Goal: Information Seeking & Learning: Learn about a topic

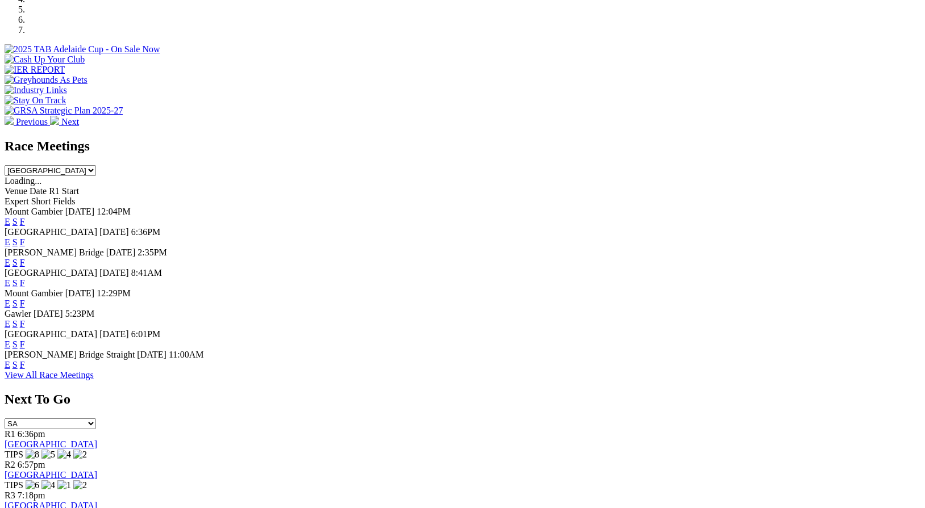
scroll to position [396, 0]
click at [25, 298] on link "F" at bounding box center [22, 303] width 5 height 10
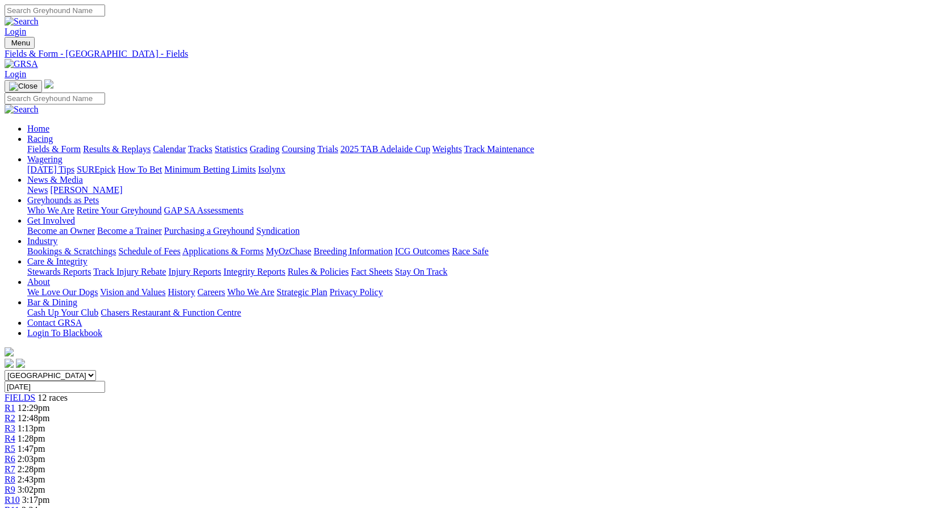
click at [37, 144] on link "Fields & Form" at bounding box center [53, 149] width 53 height 10
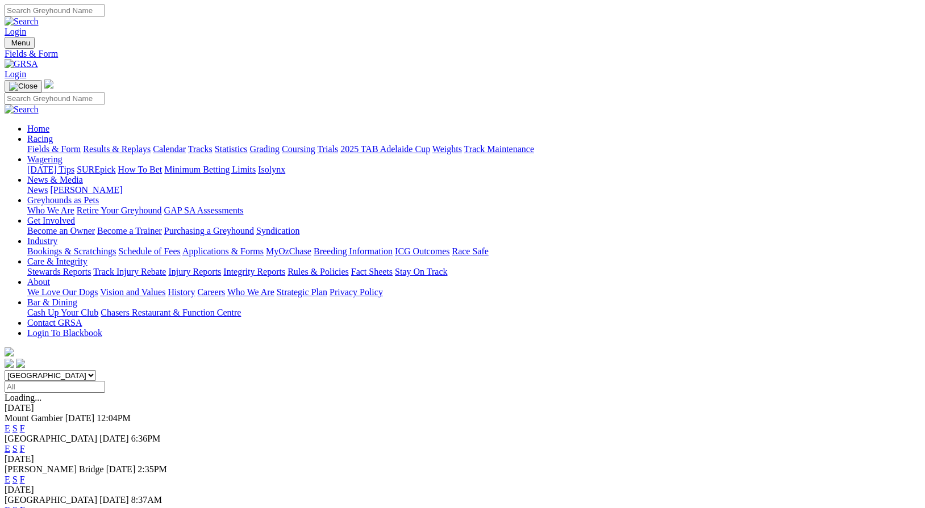
click at [25, 444] on link "F" at bounding box center [22, 449] width 5 height 10
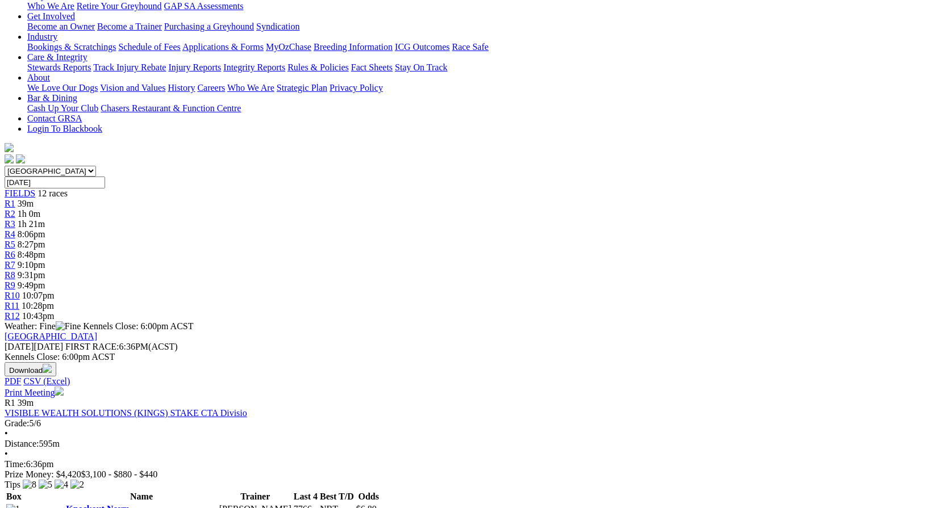
scroll to position [204, 0]
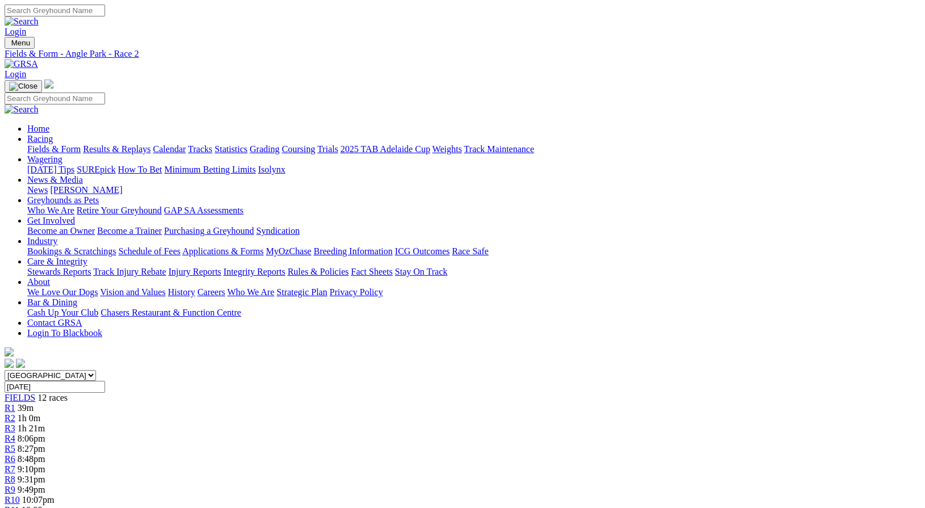
click at [65, 144] on link "Fields & Form" at bounding box center [53, 149] width 53 height 10
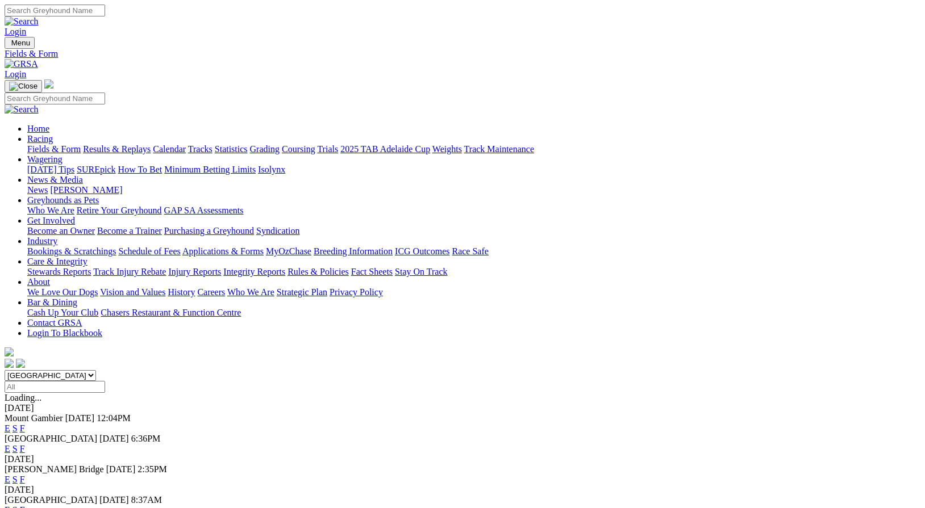
click at [25, 444] on link "F" at bounding box center [22, 449] width 5 height 10
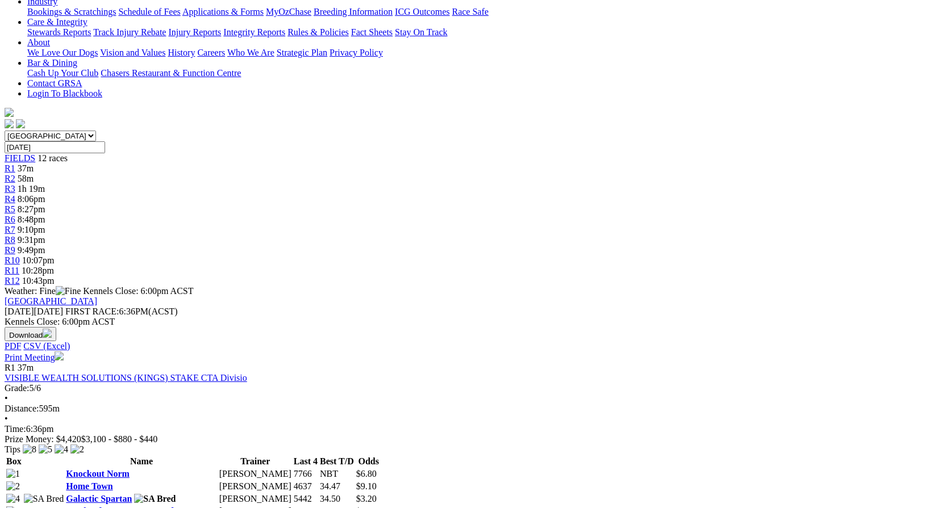
scroll to position [237, 0]
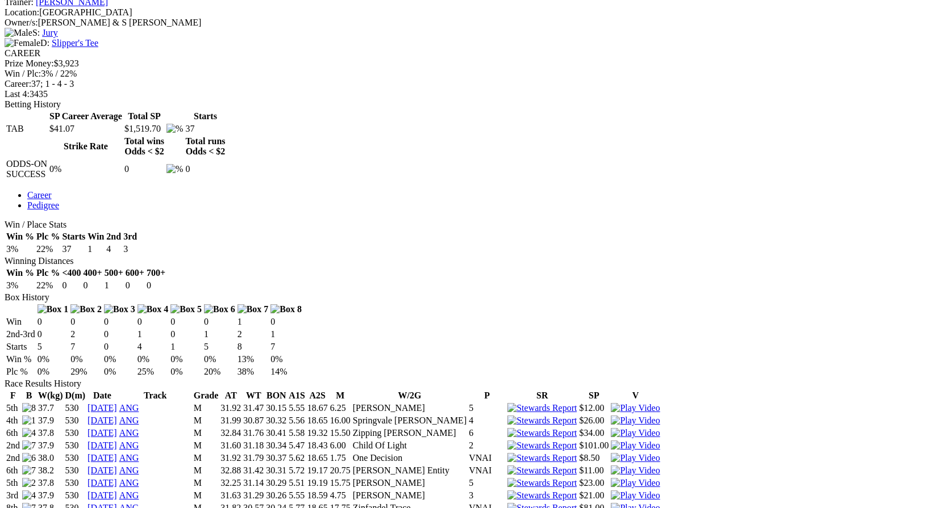
scroll to position [452, 0]
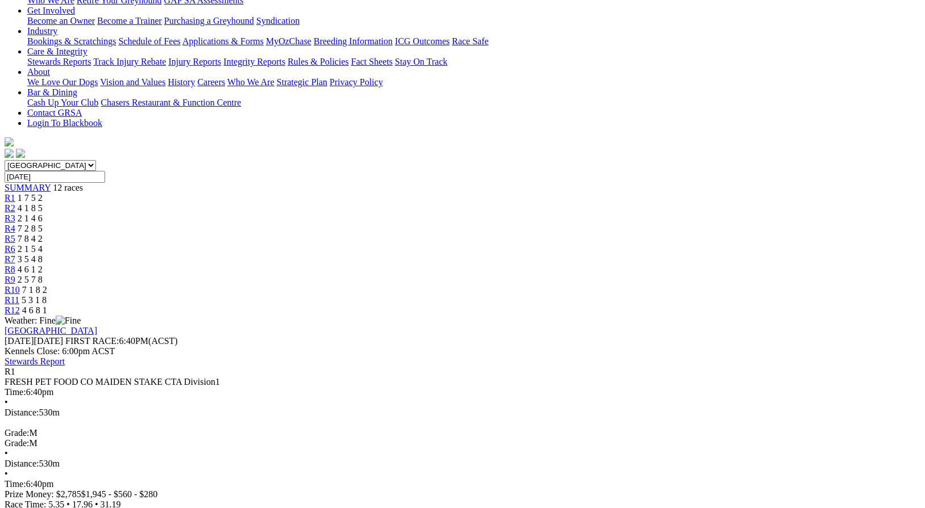
scroll to position [212, 0]
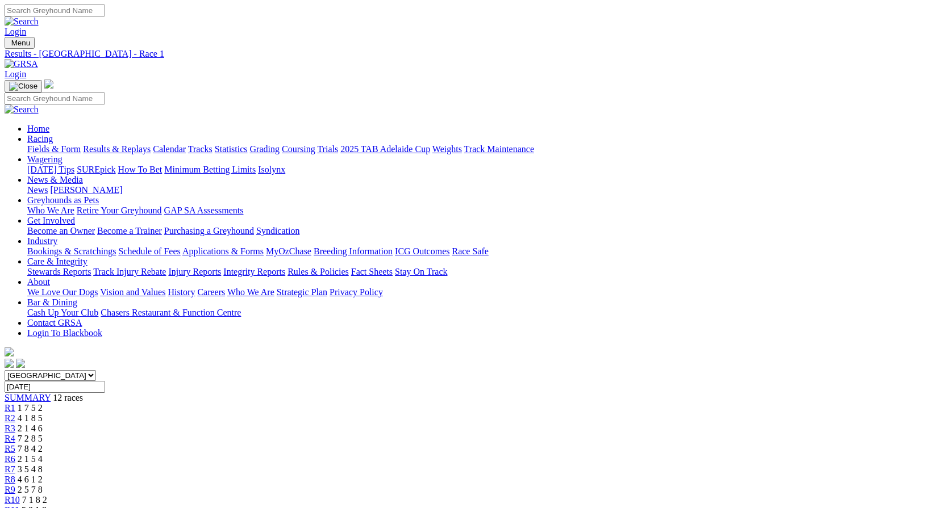
scroll to position [212, 0]
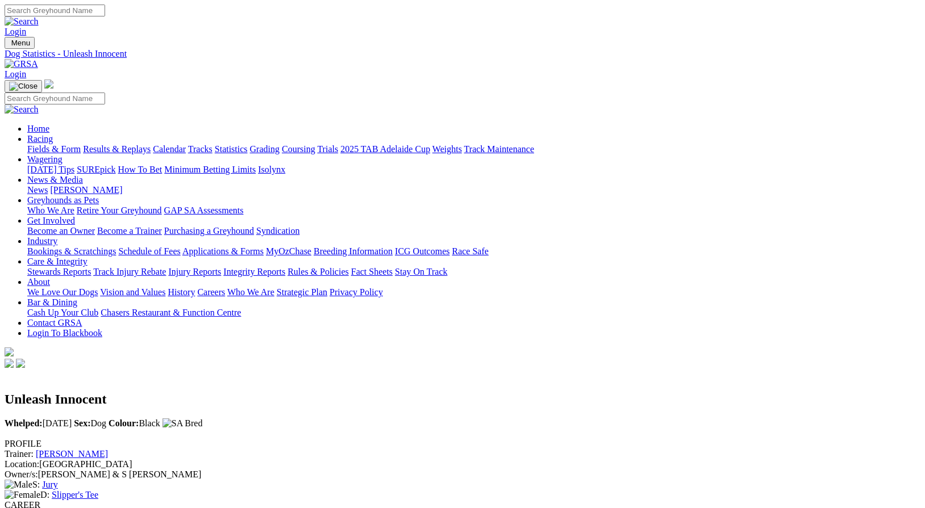
click at [87, 257] on link "Care & Integrity" at bounding box center [57, 262] width 60 height 10
click at [285, 267] on link "Integrity Reports" at bounding box center [254, 272] width 62 height 10
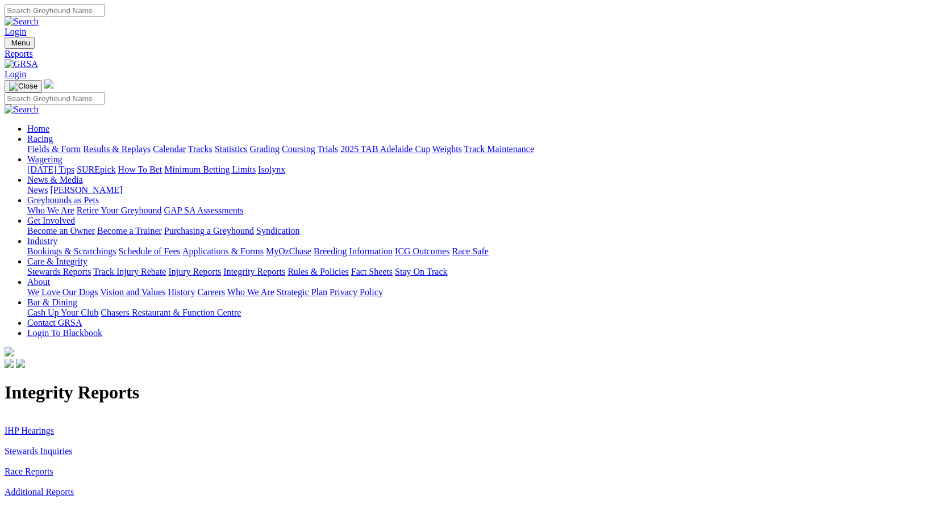
click at [73, 446] on link "Stewards Inquiries" at bounding box center [39, 451] width 68 height 10
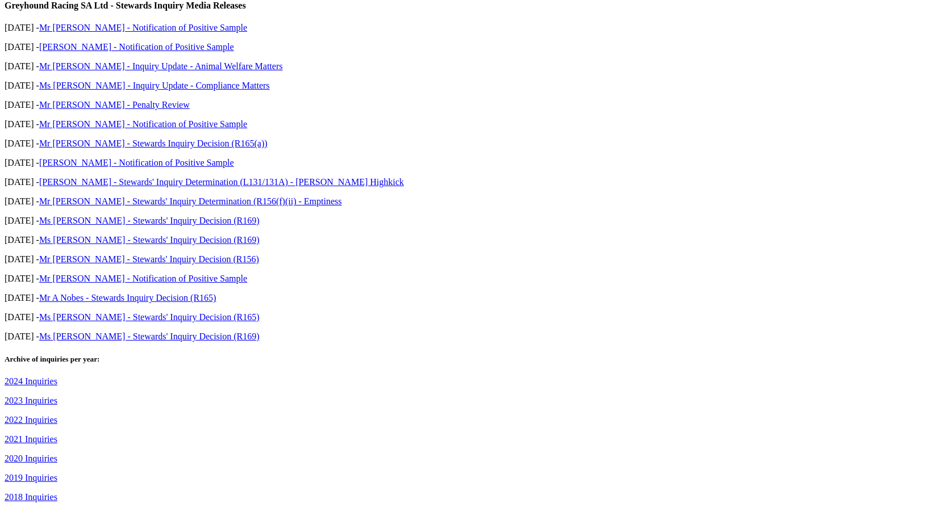
scroll to position [461, 0]
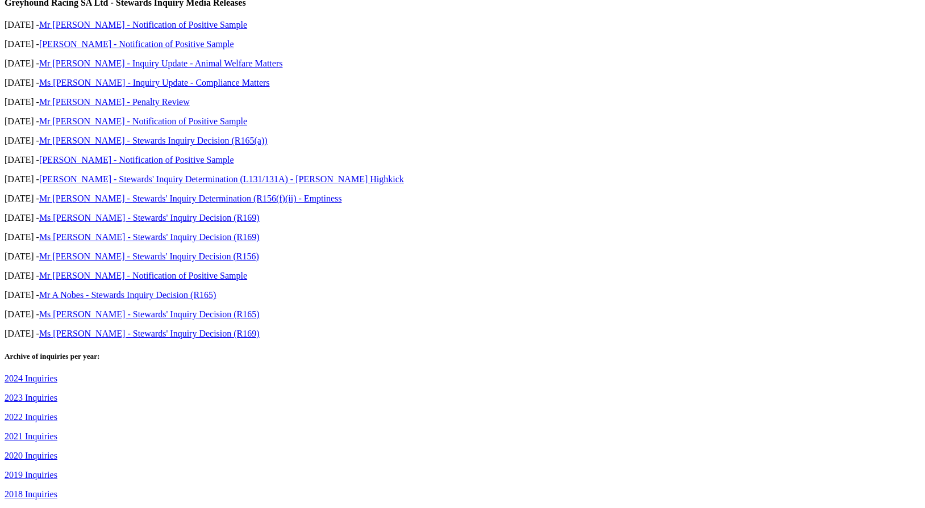
click at [57, 374] on link "2024 Inquiries" at bounding box center [31, 379] width 53 height 10
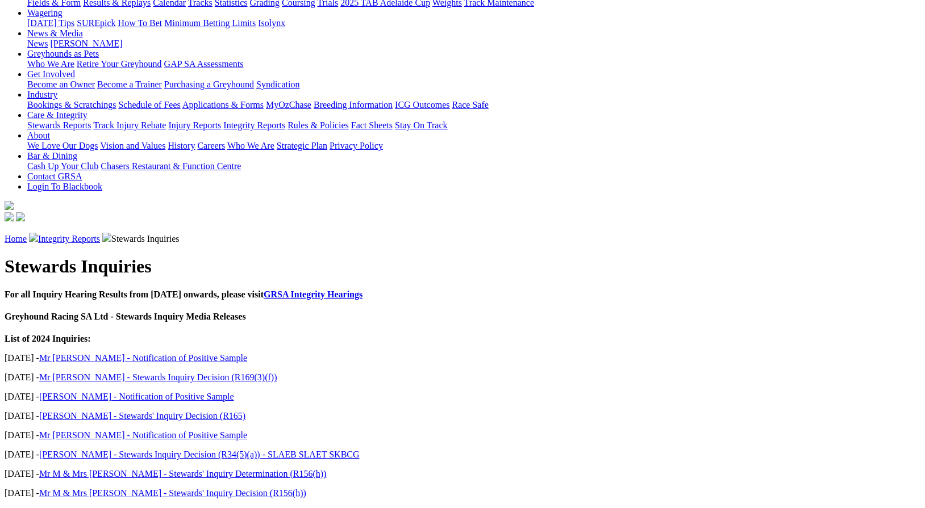
scroll to position [147, 0]
click at [190, 430] on link "Mr [PERSON_NAME] - Notification of Positive Sample" at bounding box center [143, 435] width 208 height 10
